Goal: Find specific page/section: Find specific page/section

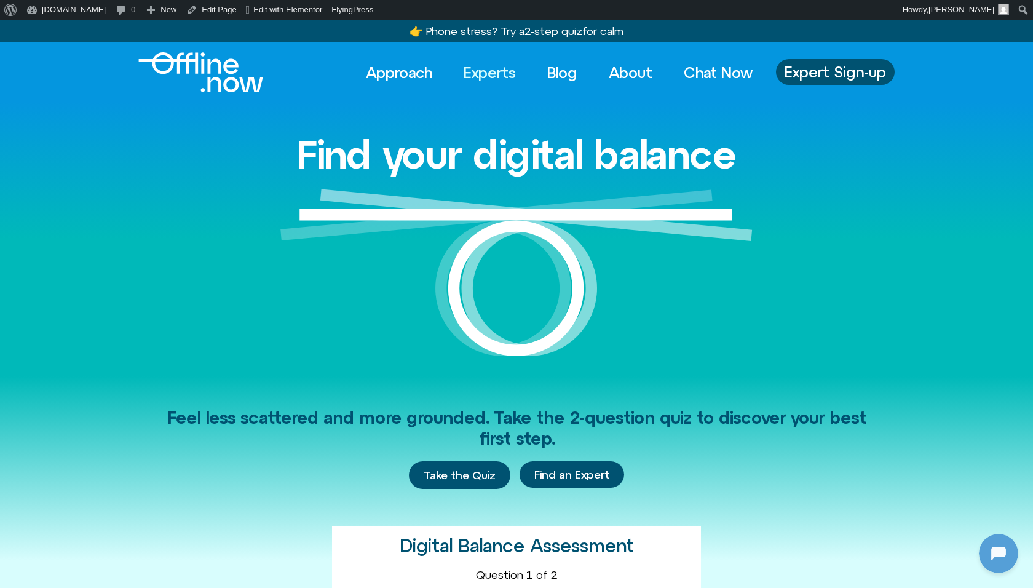
click at [507, 69] on link "Experts" at bounding box center [490, 72] width 74 height 27
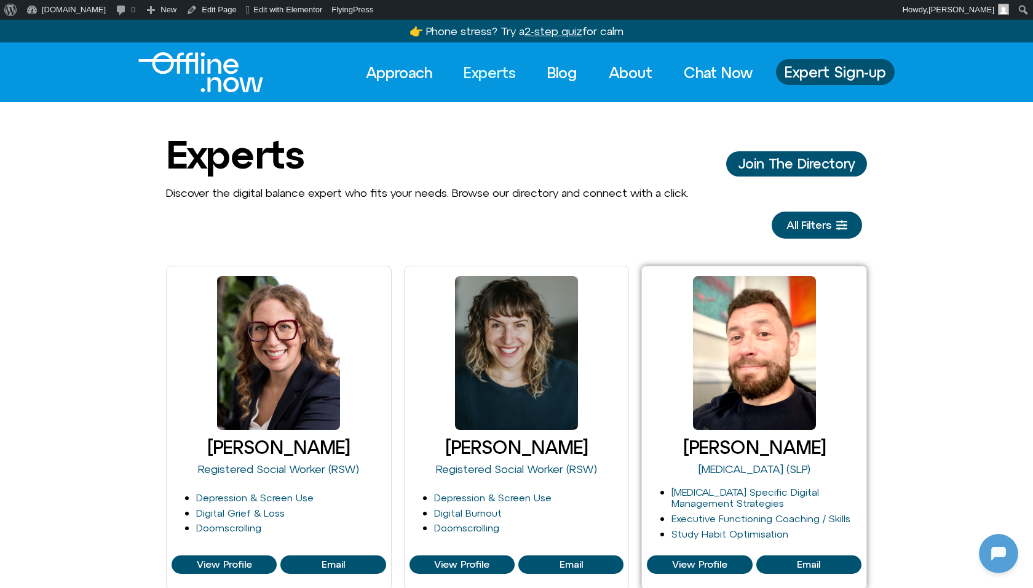
click at [787, 410] on link at bounding box center [754, 353] width 123 height 154
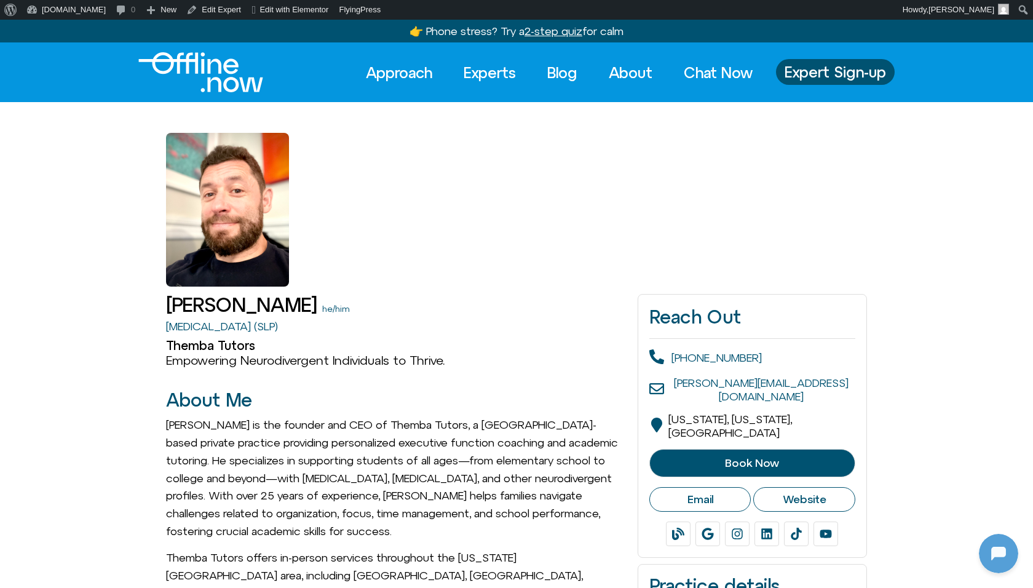
drag, startPoint x: 297, startPoint y: 304, endPoint x: 173, endPoint y: 304, distance: 123.6
click at [173, 304] on h1 "[PERSON_NAME]" at bounding box center [241, 305] width 151 height 22
copy h1 "[PERSON_NAME]"
drag, startPoint x: 160, startPoint y: 323, endPoint x: 295, endPoint y: 323, distance: 135.3
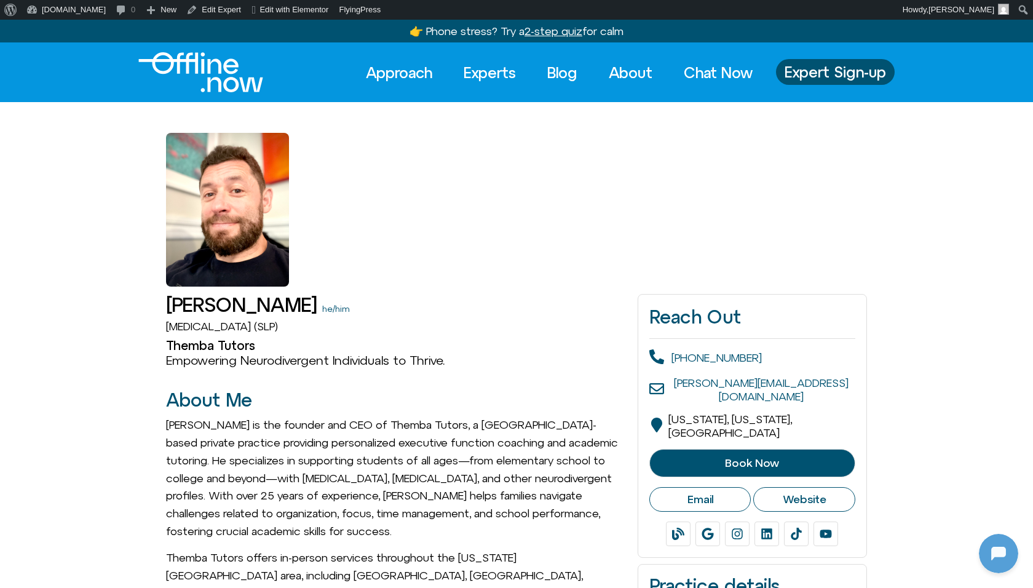
copy link "[MEDICAL_DATA]"
drag, startPoint x: 258, startPoint y: 345, endPoint x: 150, endPoint y: 349, distance: 107.7
copy h2 "Themba Tutors"
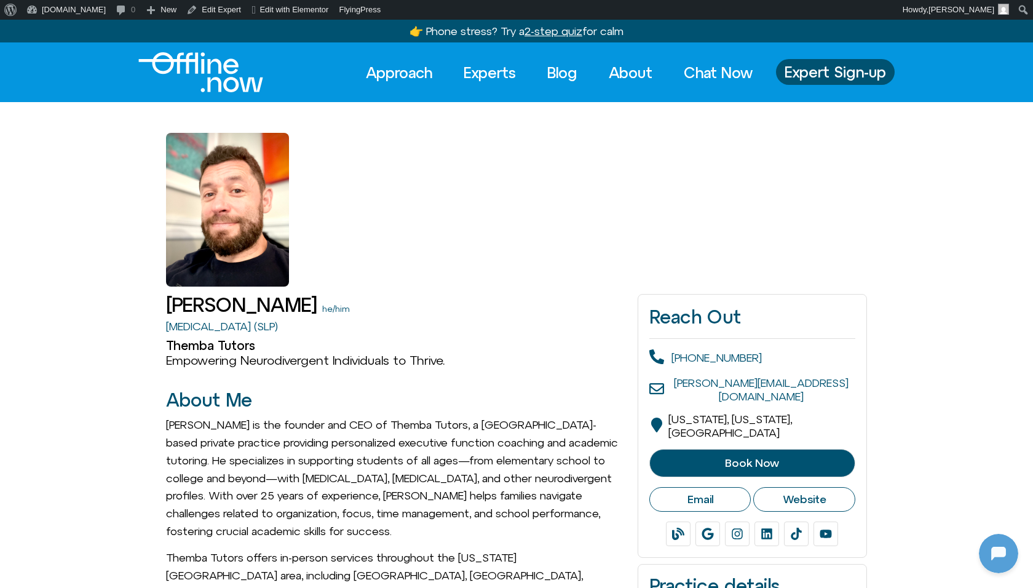
click at [272, 231] on div at bounding box center [227, 210] width 123 height 154
click at [51, 10] on link "[DOMAIN_NAME]" at bounding box center [66, 10] width 89 height 20
